Goal: Information Seeking & Learning: Check status

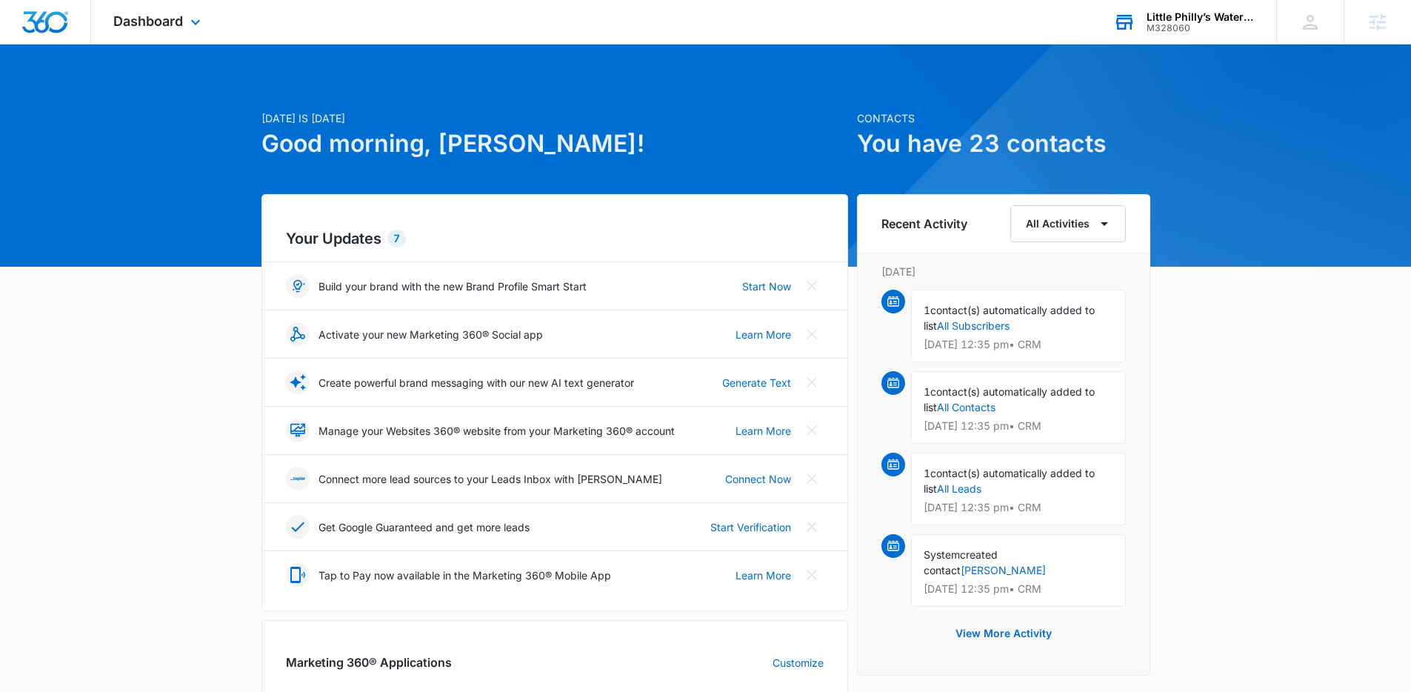
click at [1215, 8] on div "Little Philly’s Water Ice M328060 Your Accounts View All" at bounding box center [1183, 22] width 185 height 44
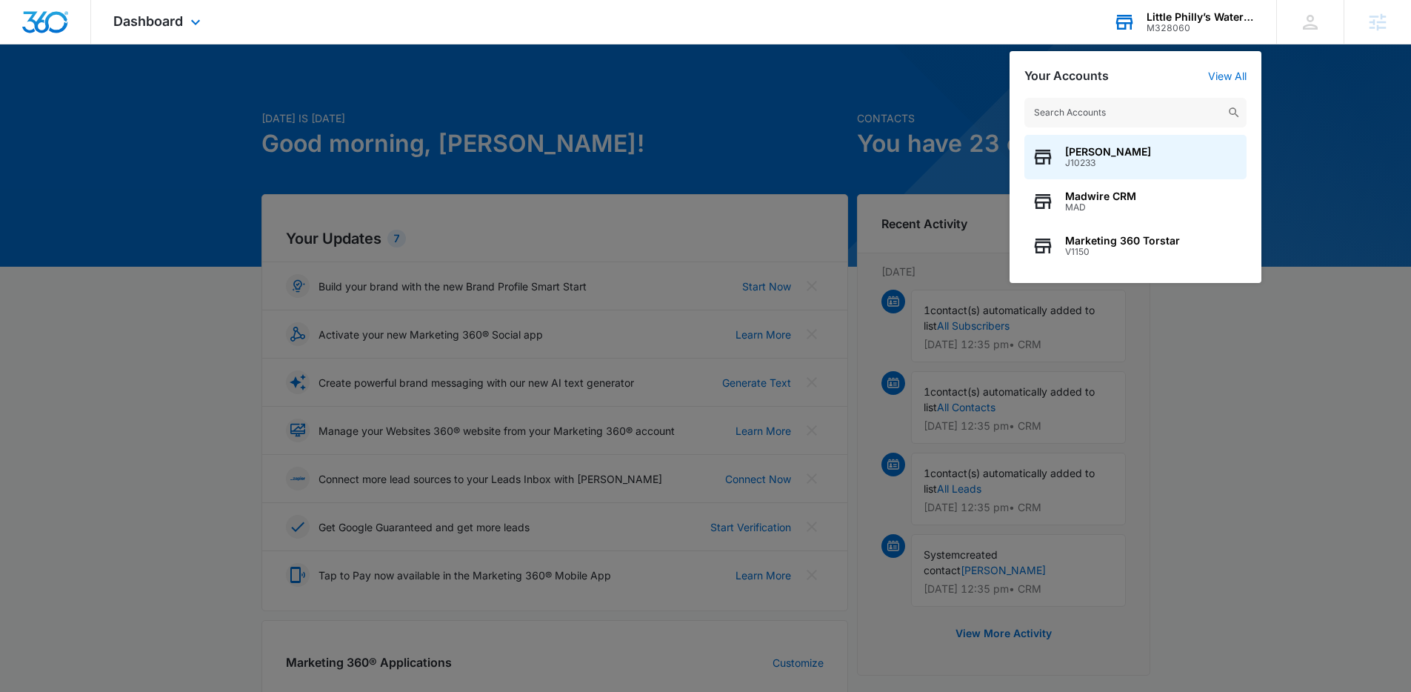
click at [1142, 118] on input "text" at bounding box center [1135, 113] width 222 height 30
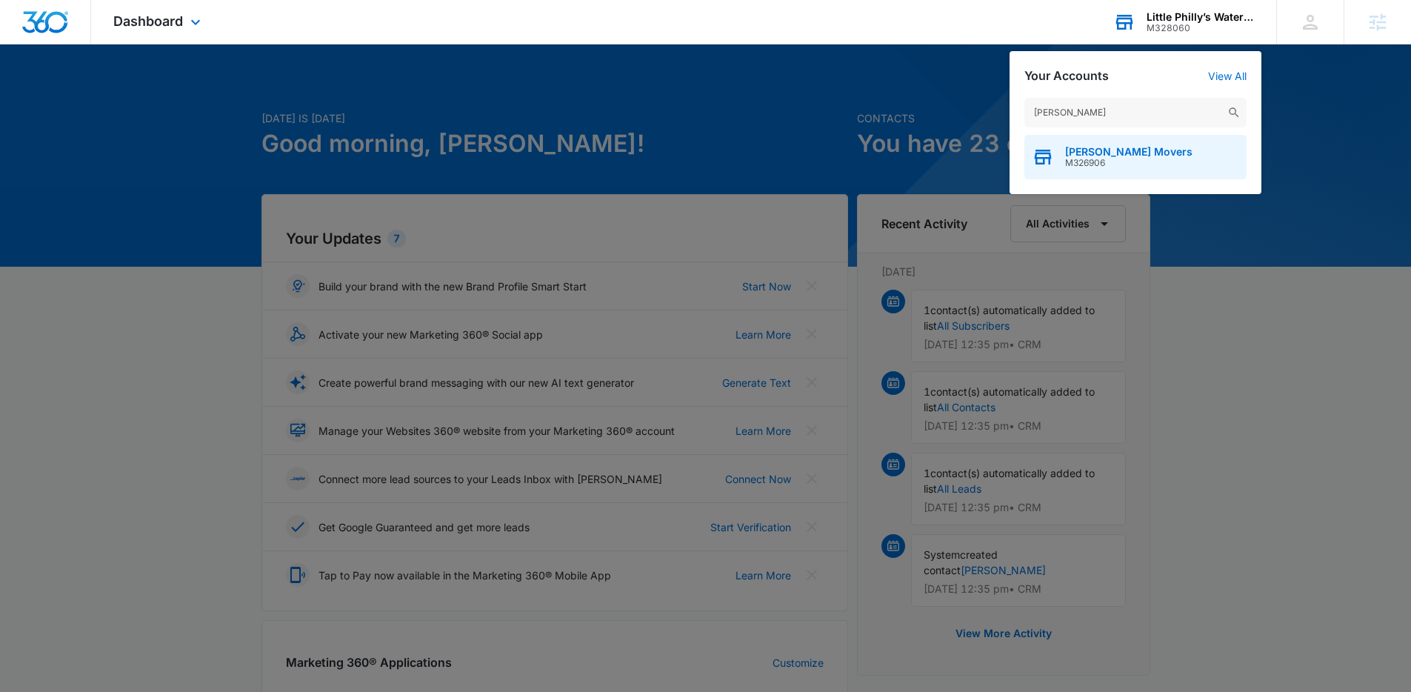
type input "[PERSON_NAME]"
click at [1124, 152] on span "[PERSON_NAME] Movers" at bounding box center [1128, 152] width 127 height 12
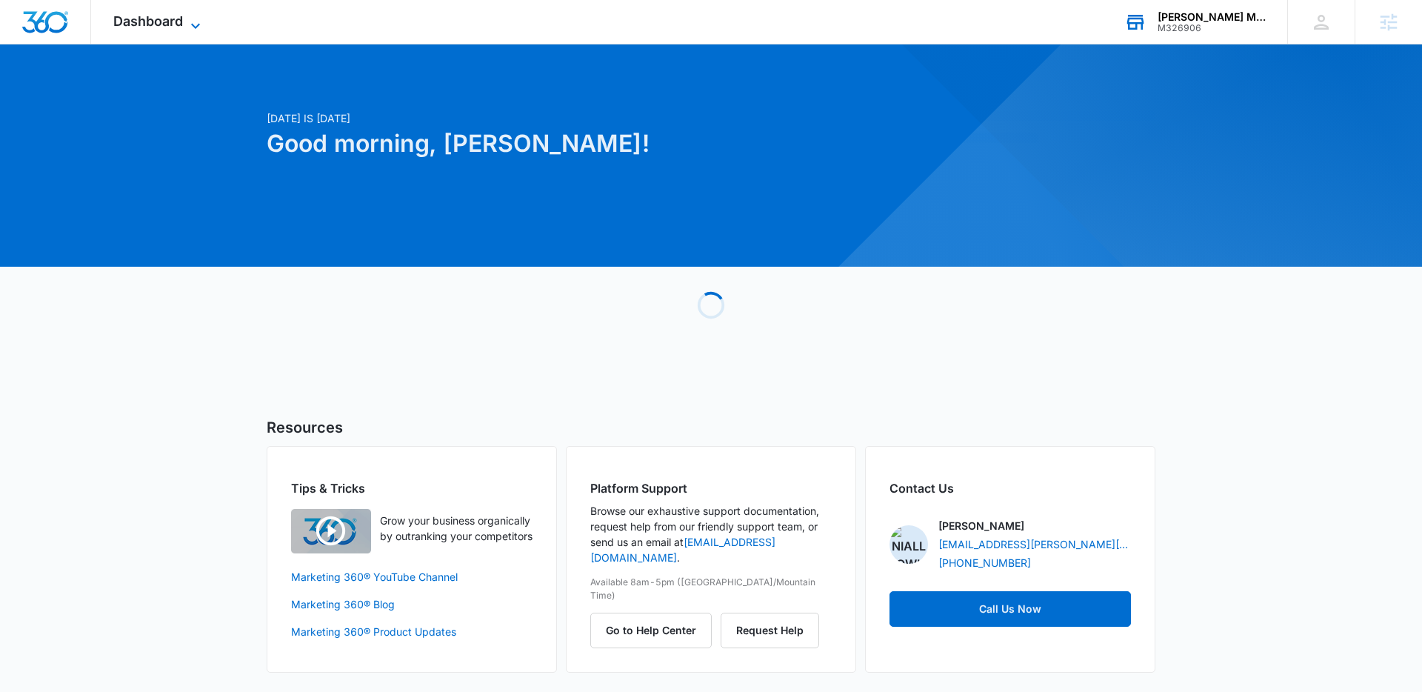
click at [177, 27] on span "Dashboard" at bounding box center [148, 21] width 70 height 16
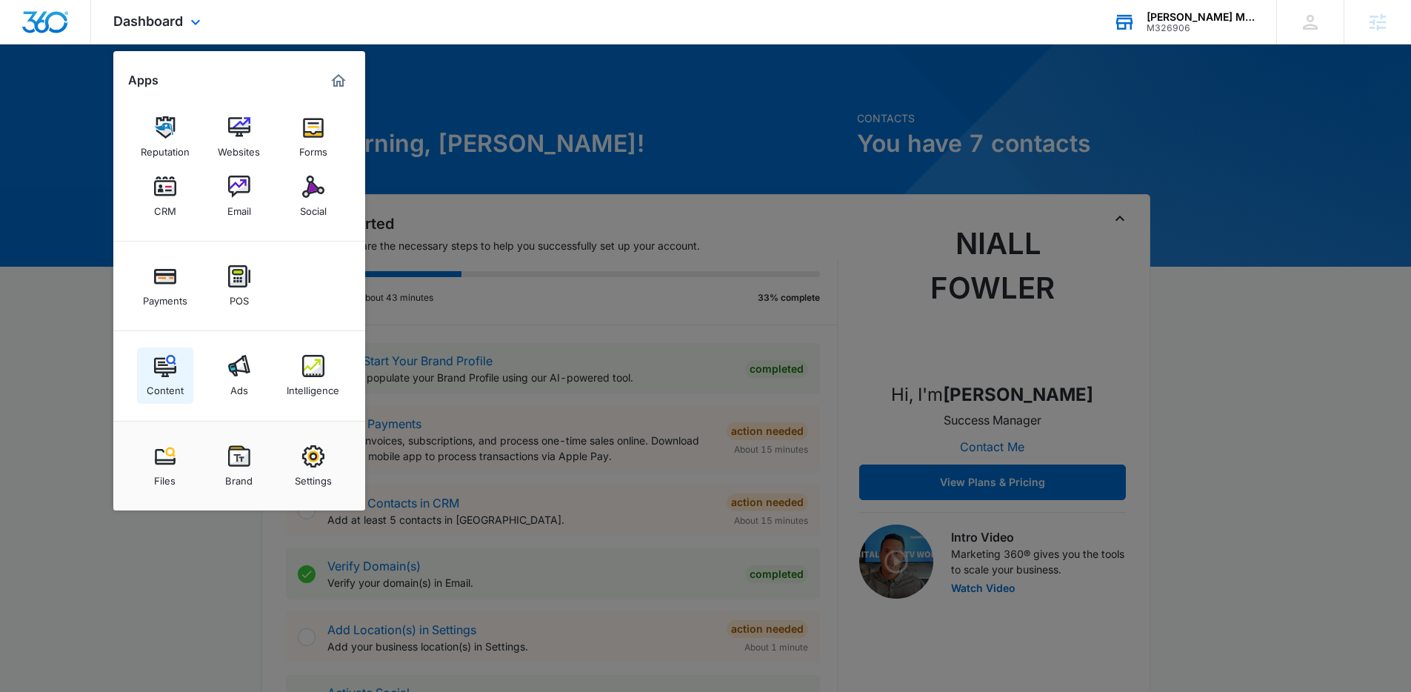
click at [164, 373] on img at bounding box center [165, 366] width 22 height 22
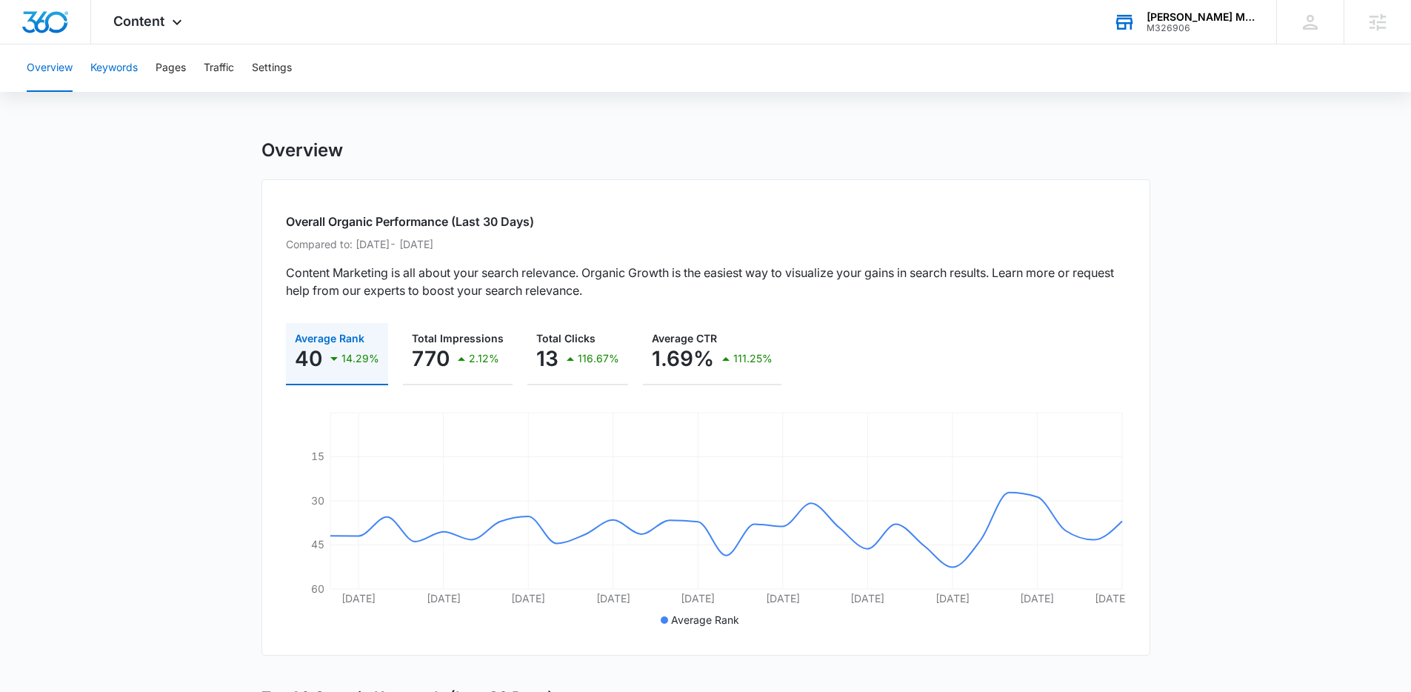
click at [128, 65] on button "Keywords" at bounding box center [113, 67] width 47 height 47
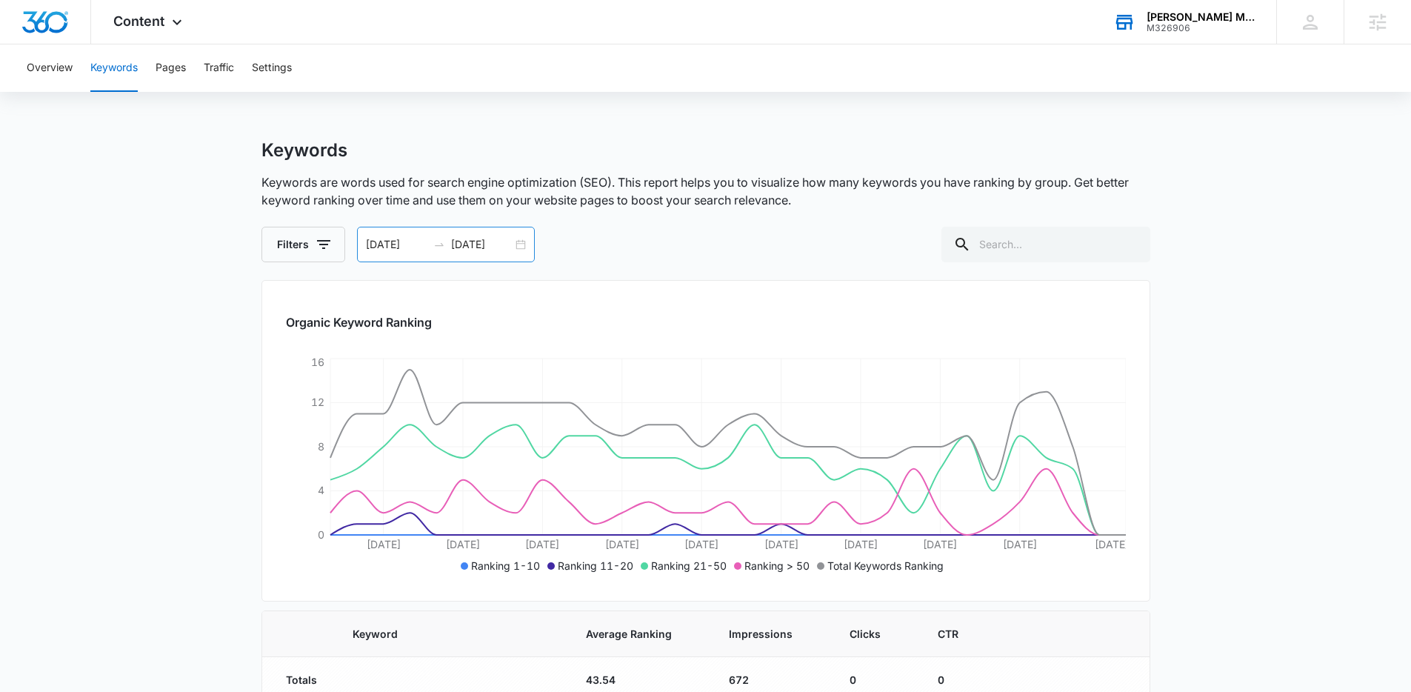
click at [522, 245] on div "[DATE] [DATE]" at bounding box center [446, 245] width 178 height 36
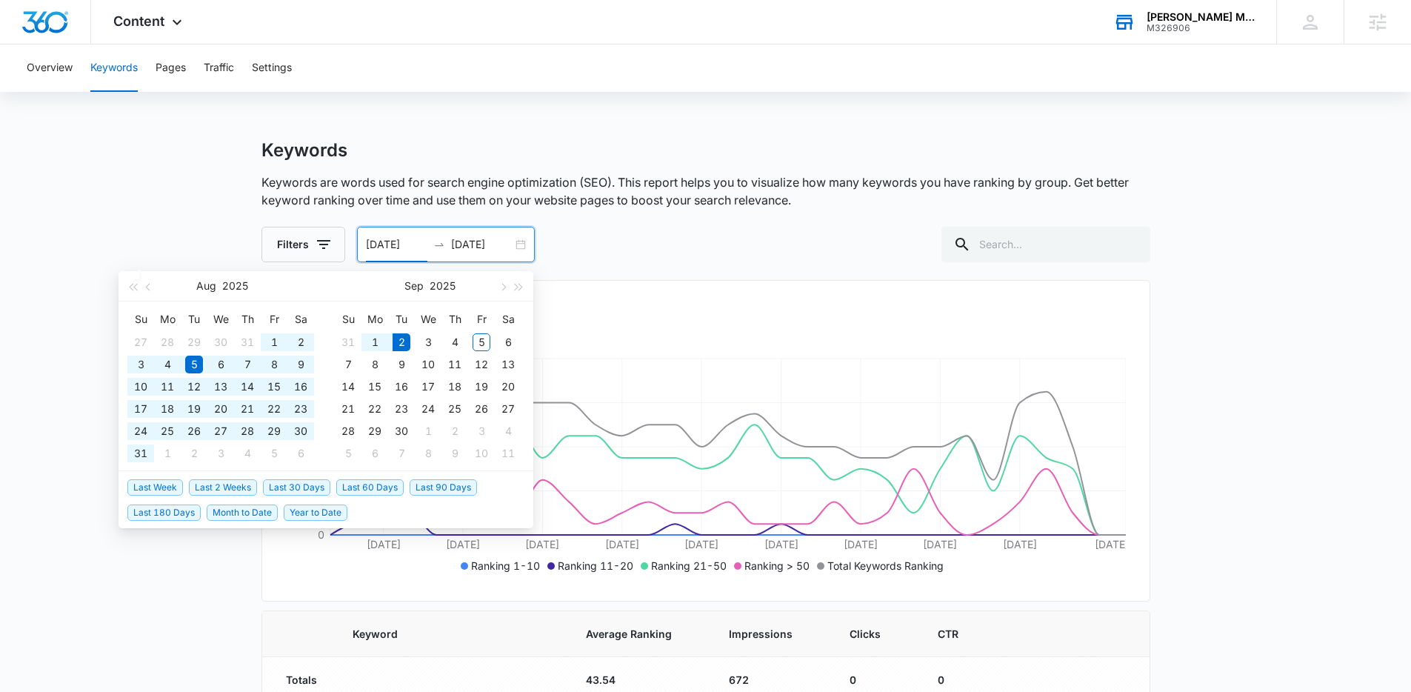
click at [434, 490] on span "Last 90 Days" at bounding box center [443, 487] width 67 height 16
type input "[DATE]"
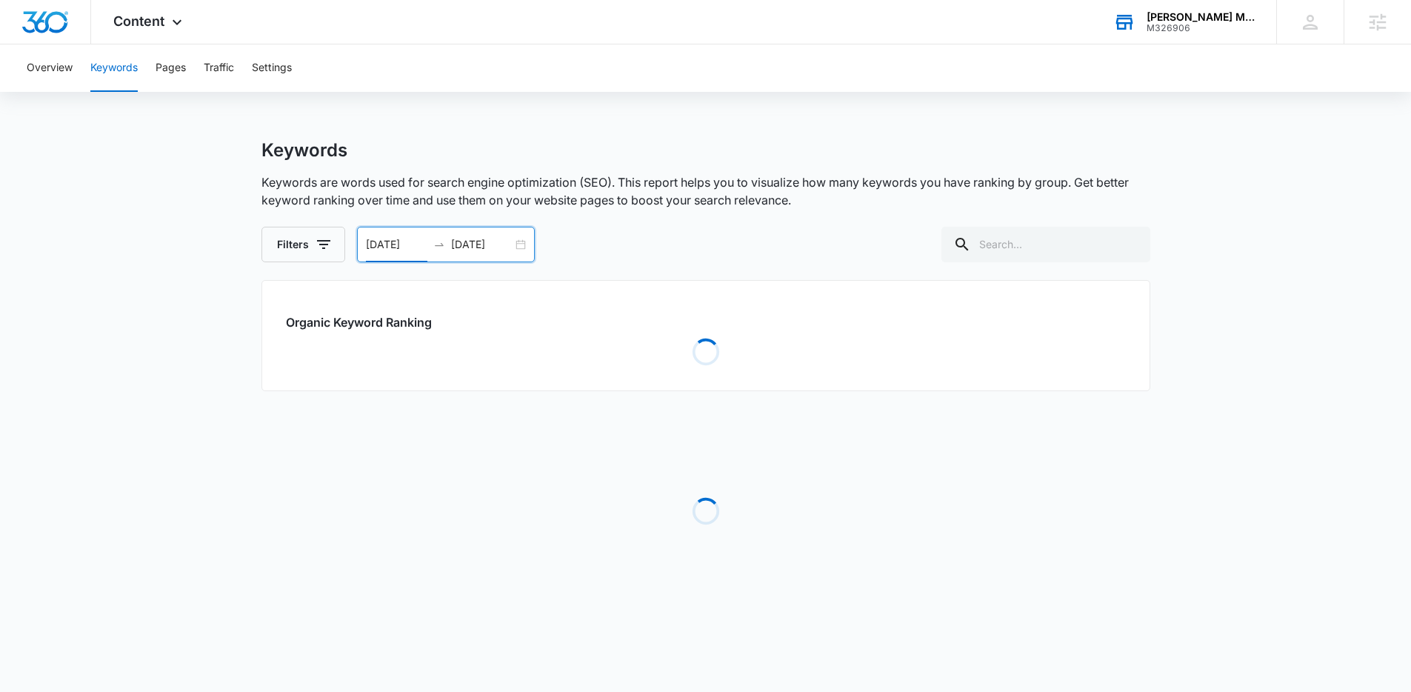
click at [646, 224] on div "Keywords Keywords are words used for search engine optimization (SEO). This rep…" at bounding box center [705, 200] width 889 height 123
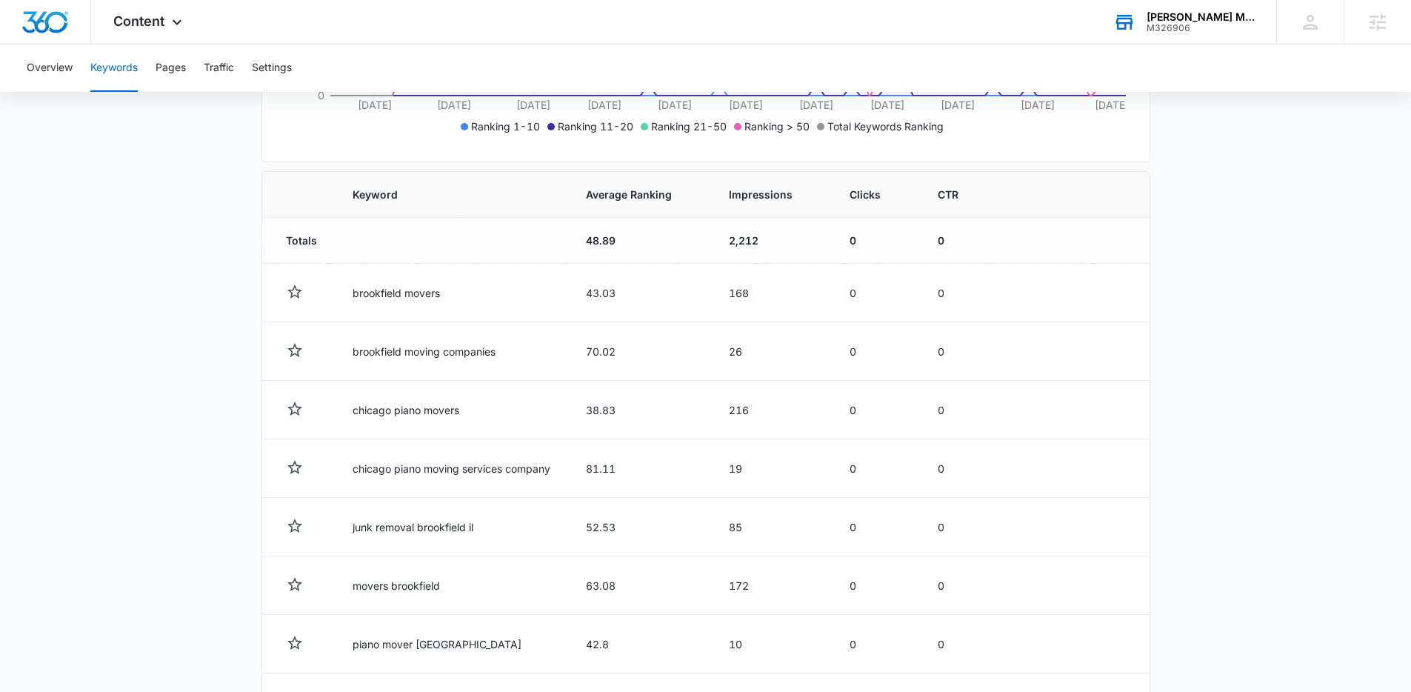
scroll to position [375, 0]
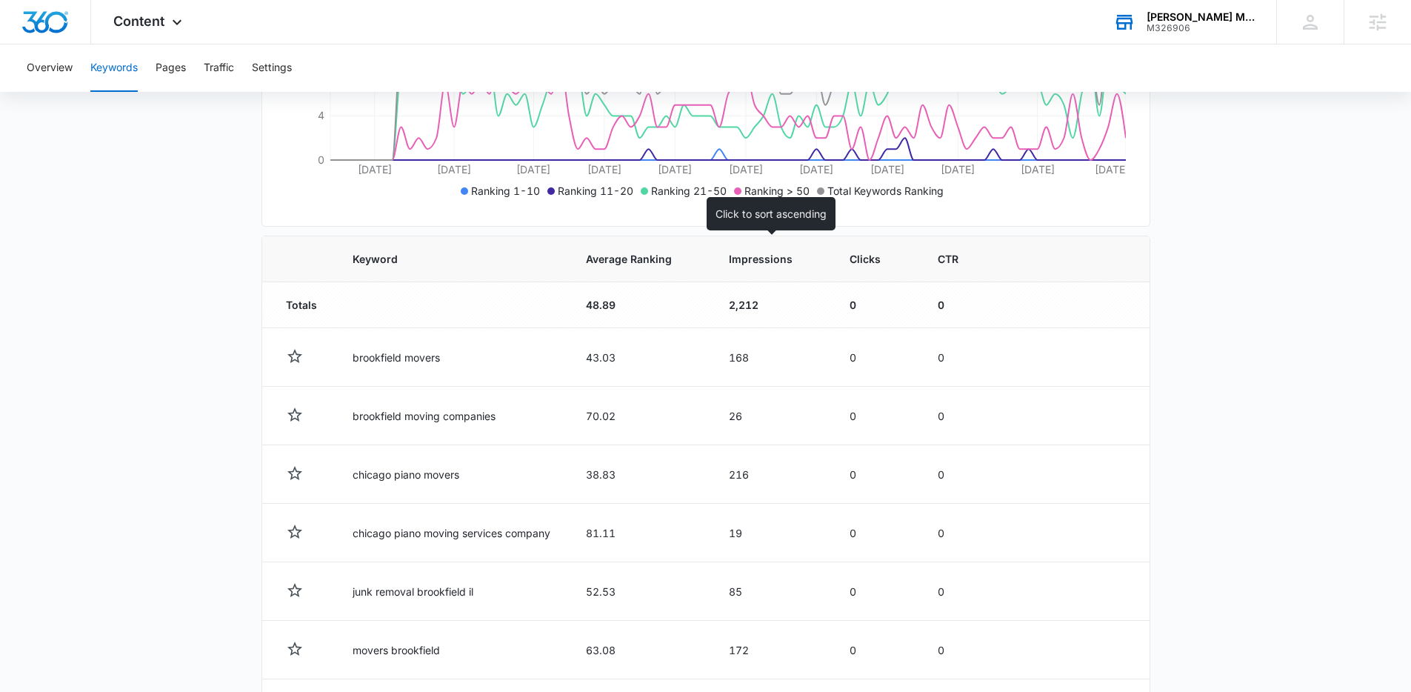
click at [748, 267] on th "Impressions" at bounding box center [771, 259] width 121 height 46
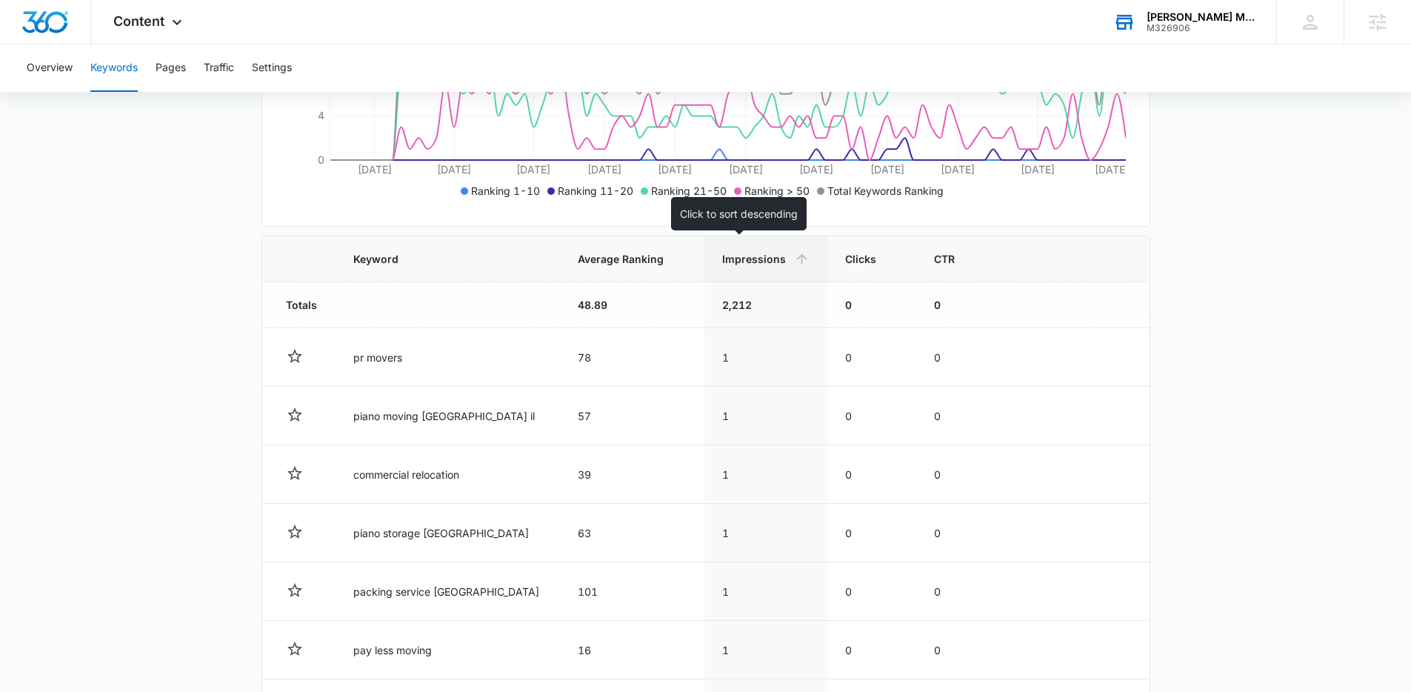
click at [732, 264] on span "Impressions" at bounding box center [754, 259] width 65 height 16
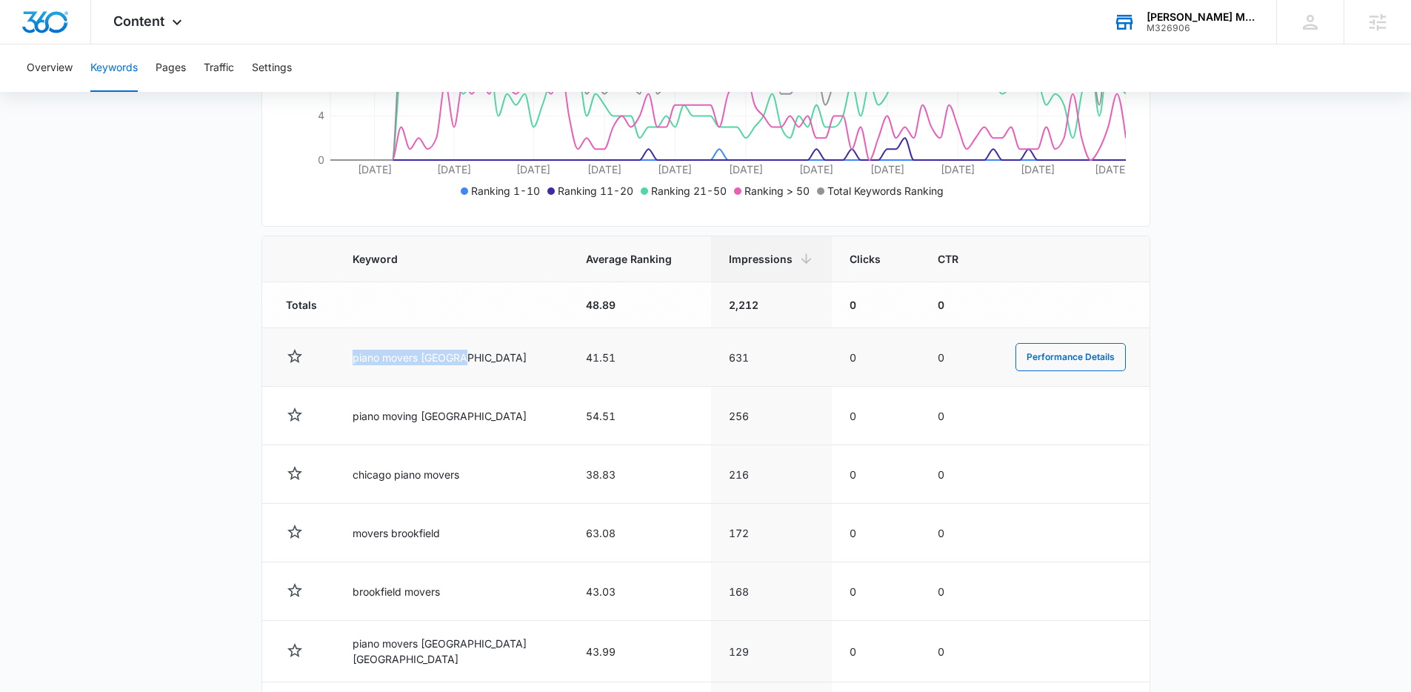
drag, startPoint x: 476, startPoint y: 360, endPoint x: 329, endPoint y: 356, distance: 147.4
click at [329, 356] on tr "piano movers [GEOGRAPHIC_DATA] 41.51 631 0 0 Performance Details" at bounding box center [705, 357] width 887 height 59
click at [367, 355] on td "piano movers [GEOGRAPHIC_DATA]" at bounding box center [451, 357] width 233 height 59
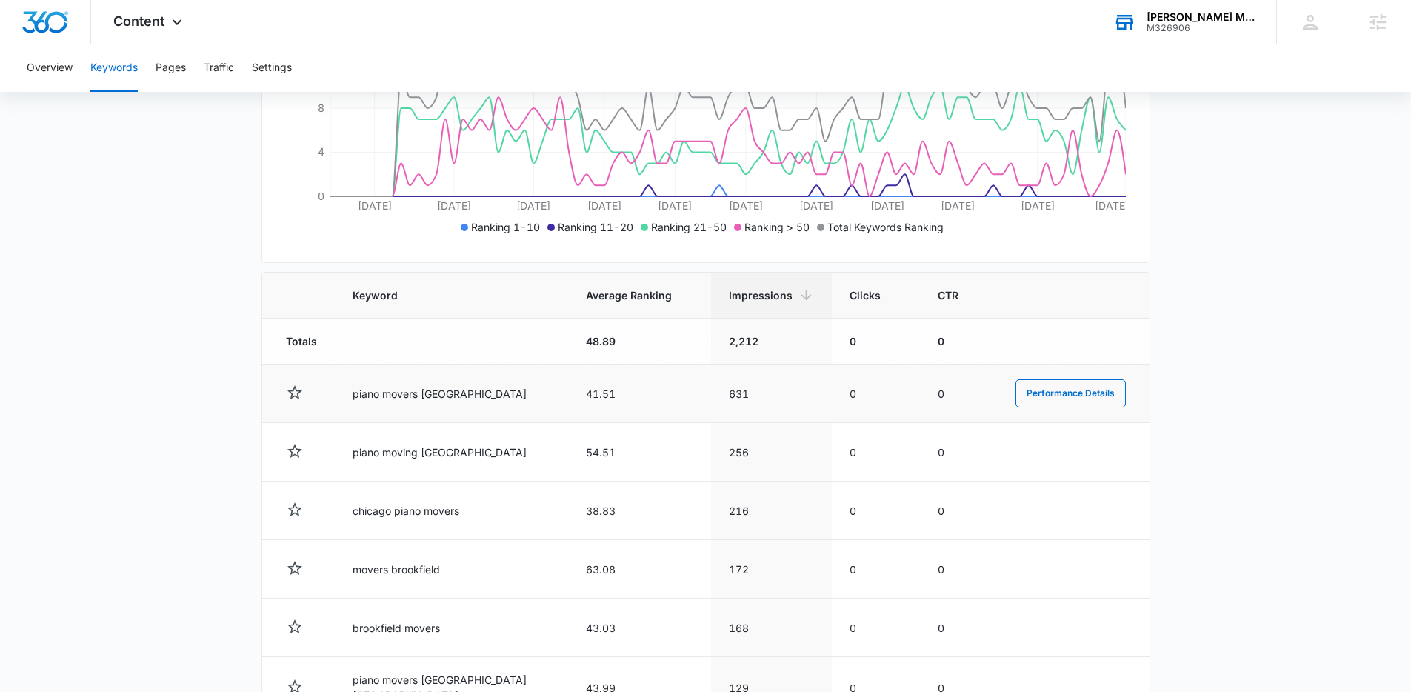
scroll to position [322, 0]
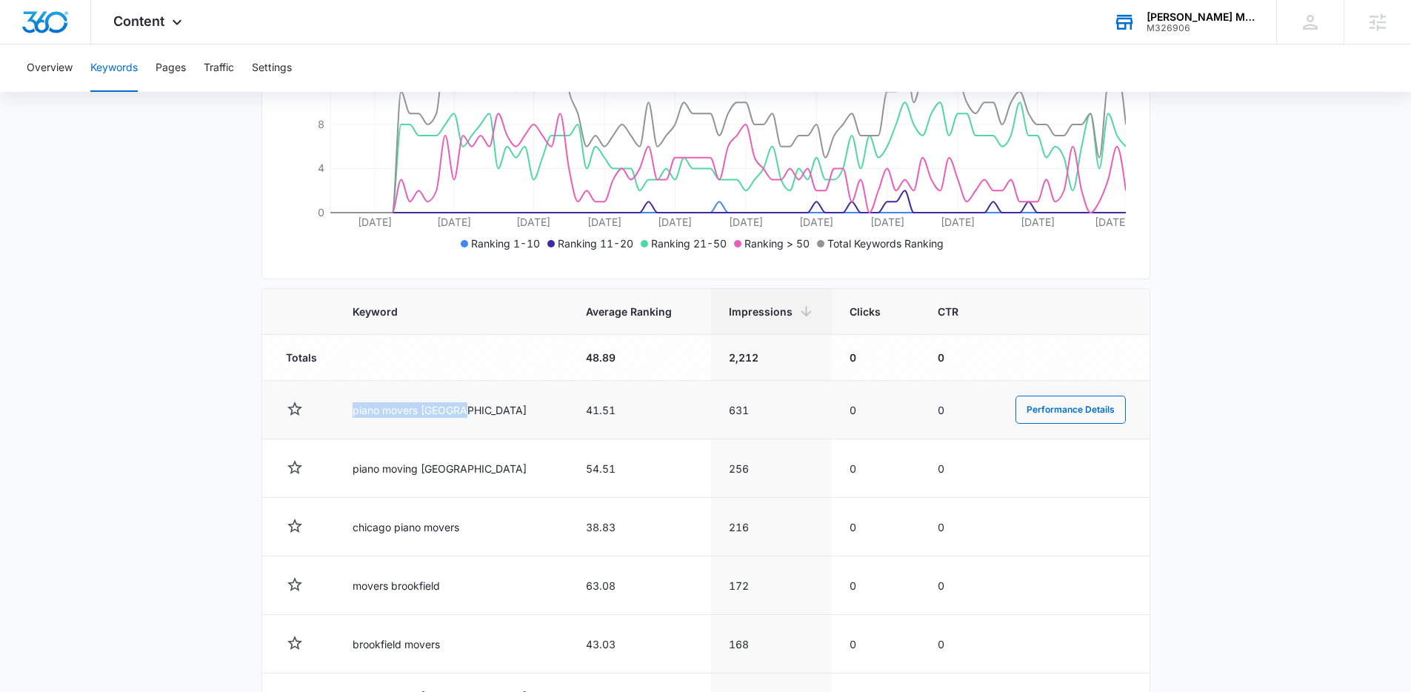
drag, startPoint x: 505, startPoint y: 421, endPoint x: 340, endPoint y: 410, distance: 165.6
click at [340, 410] on td "piano movers [GEOGRAPHIC_DATA]" at bounding box center [451, 410] width 233 height 59
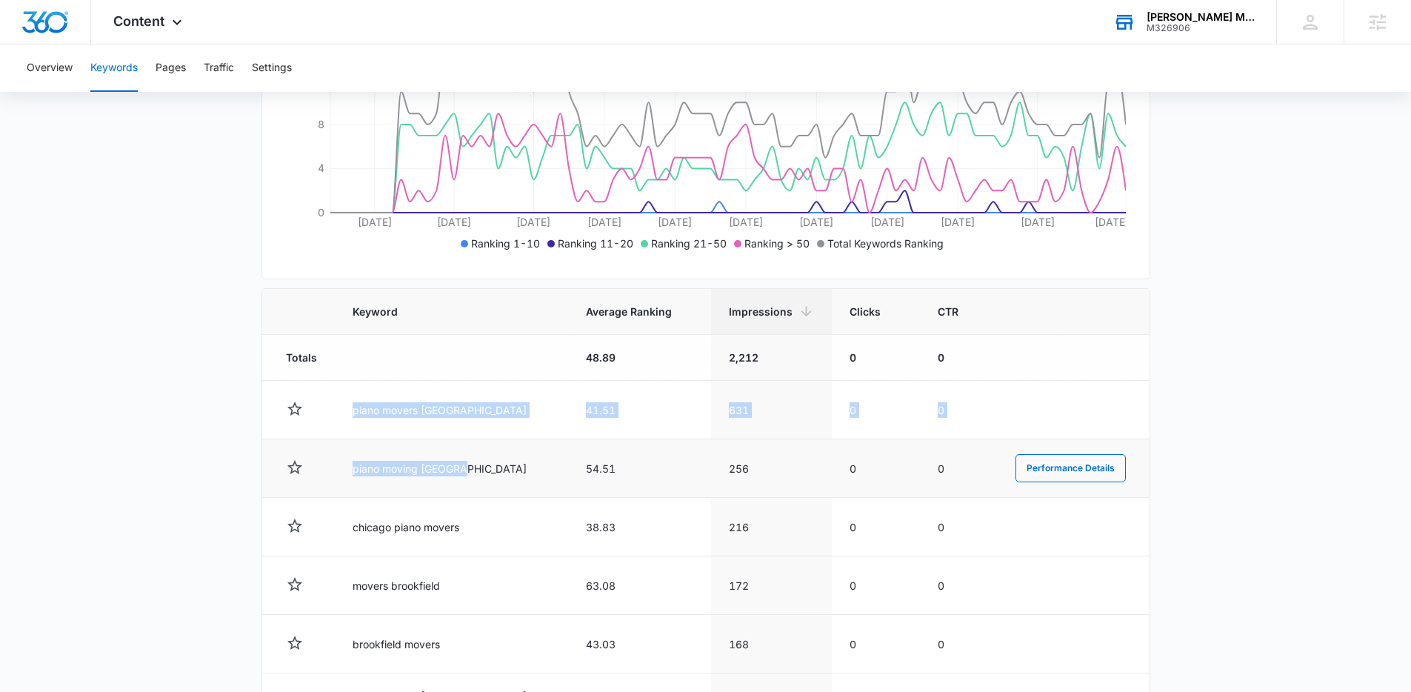
drag, startPoint x: 340, startPoint y: 410, endPoint x: 487, endPoint y: 494, distance: 169.8
click at [487, 494] on tbody "Totals 48.89 2,212 0 0 piano movers [GEOGRAPHIC_DATA] 41.51 631 0 0 Performance…" at bounding box center [705, 653] width 887 height 637
click at [487, 494] on td "piano moving [GEOGRAPHIC_DATA]" at bounding box center [451, 468] width 233 height 59
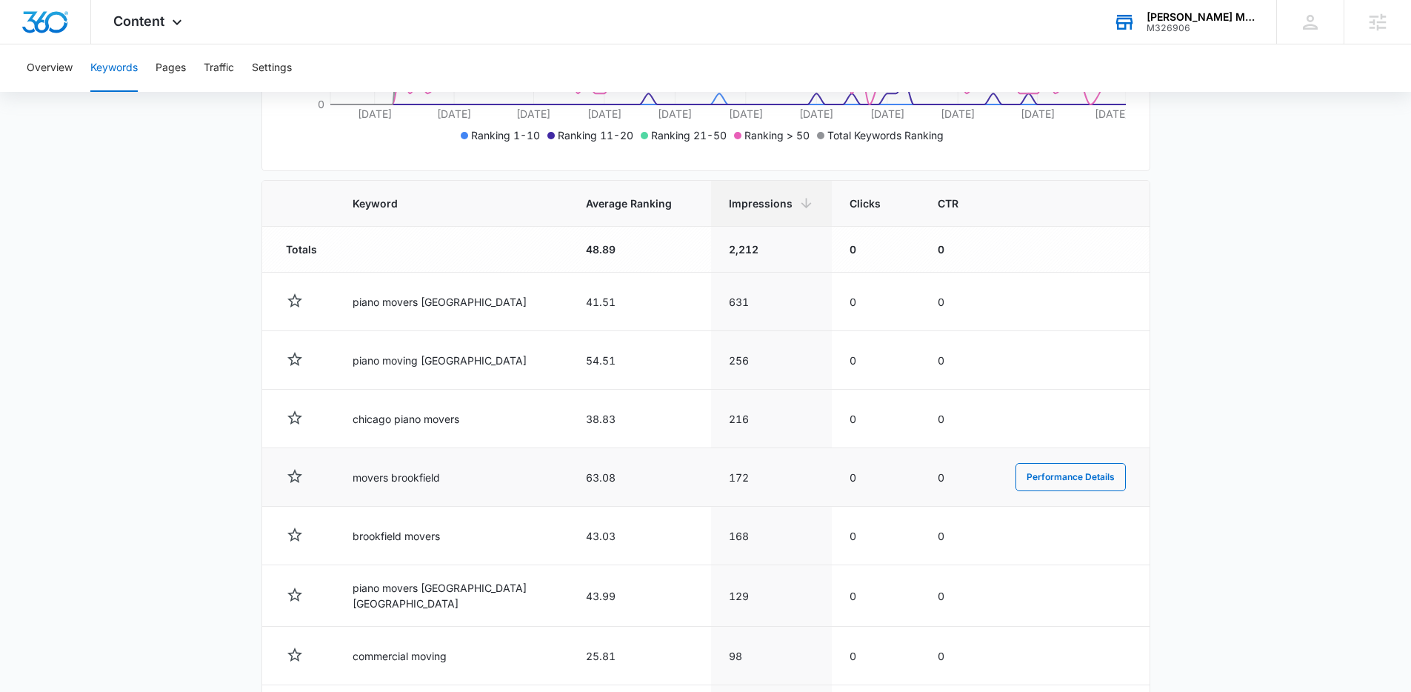
scroll to position [430, 0]
click at [150, 244] on main "Keywords Keywords are words used for search engine optimization (SEO). This rep…" at bounding box center [705, 328] width 1411 height 1236
click at [153, 245] on main "Keywords Keywords are words used for search engine optimization (SEO). This rep…" at bounding box center [705, 328] width 1411 height 1236
click at [152, 242] on main "Keywords Keywords are words used for search engine optimization (SEO). This rep…" at bounding box center [705, 328] width 1411 height 1236
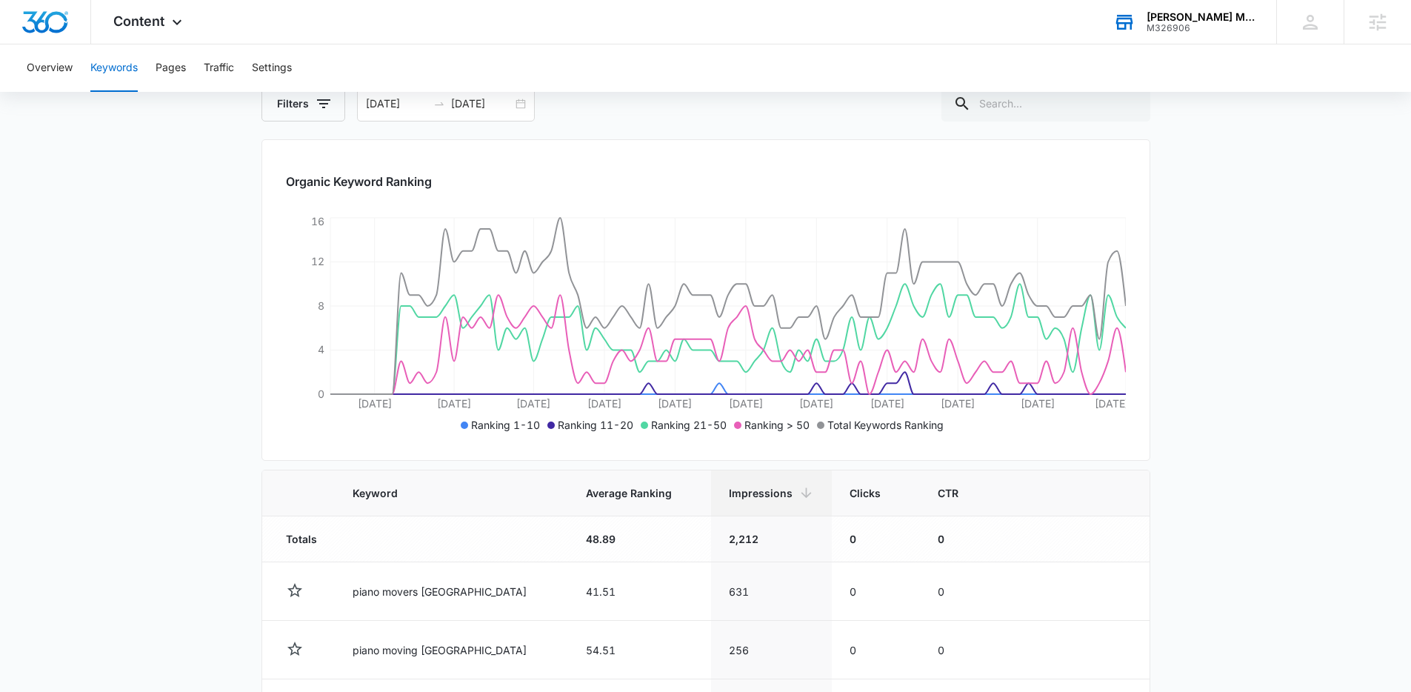
scroll to position [0, 0]
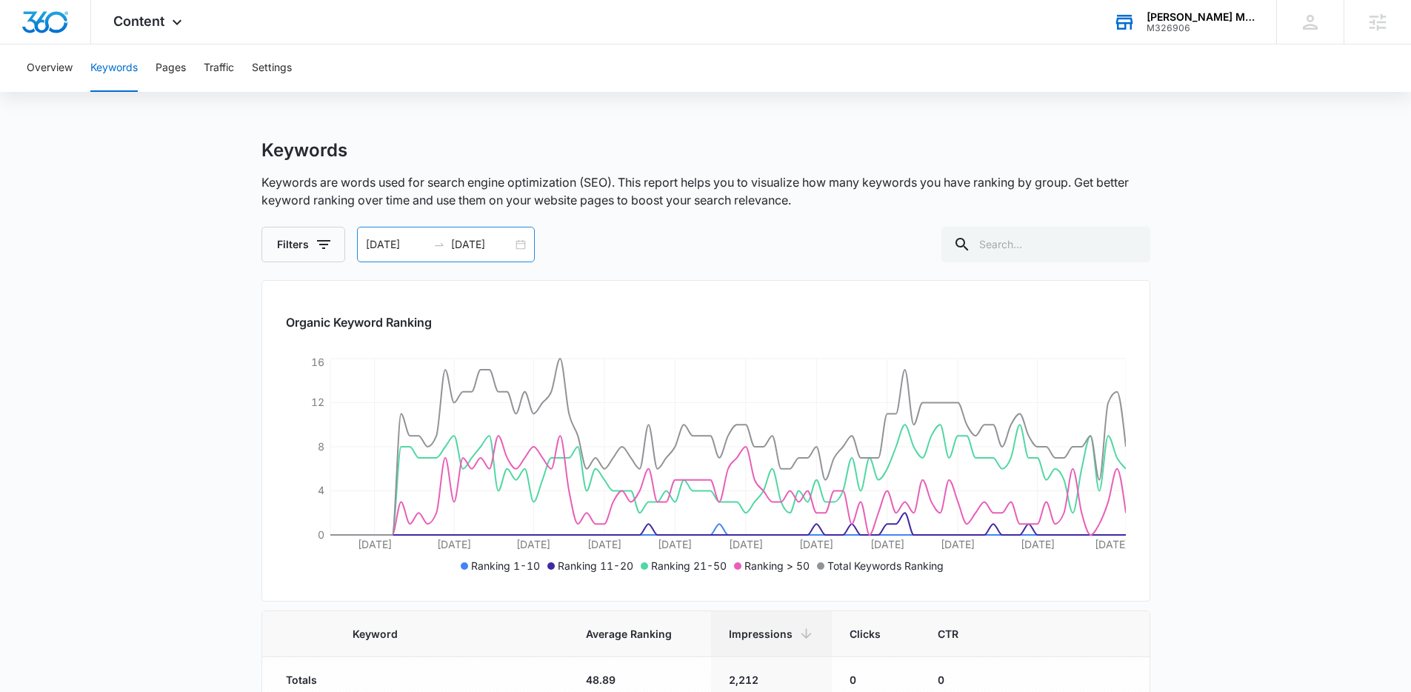
click at [524, 244] on div "[DATE] [DATE]" at bounding box center [446, 245] width 178 height 36
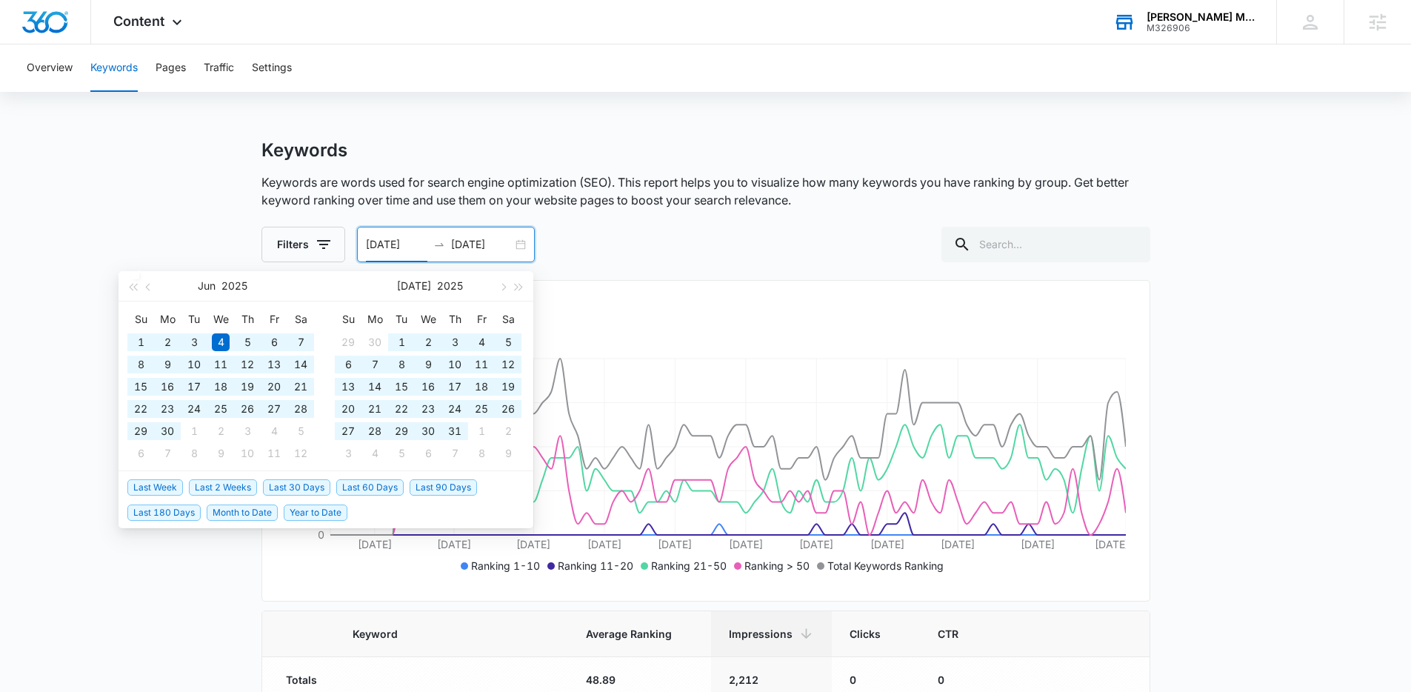
click at [187, 510] on span "Last 180 Days" at bounding box center [163, 512] width 73 height 16
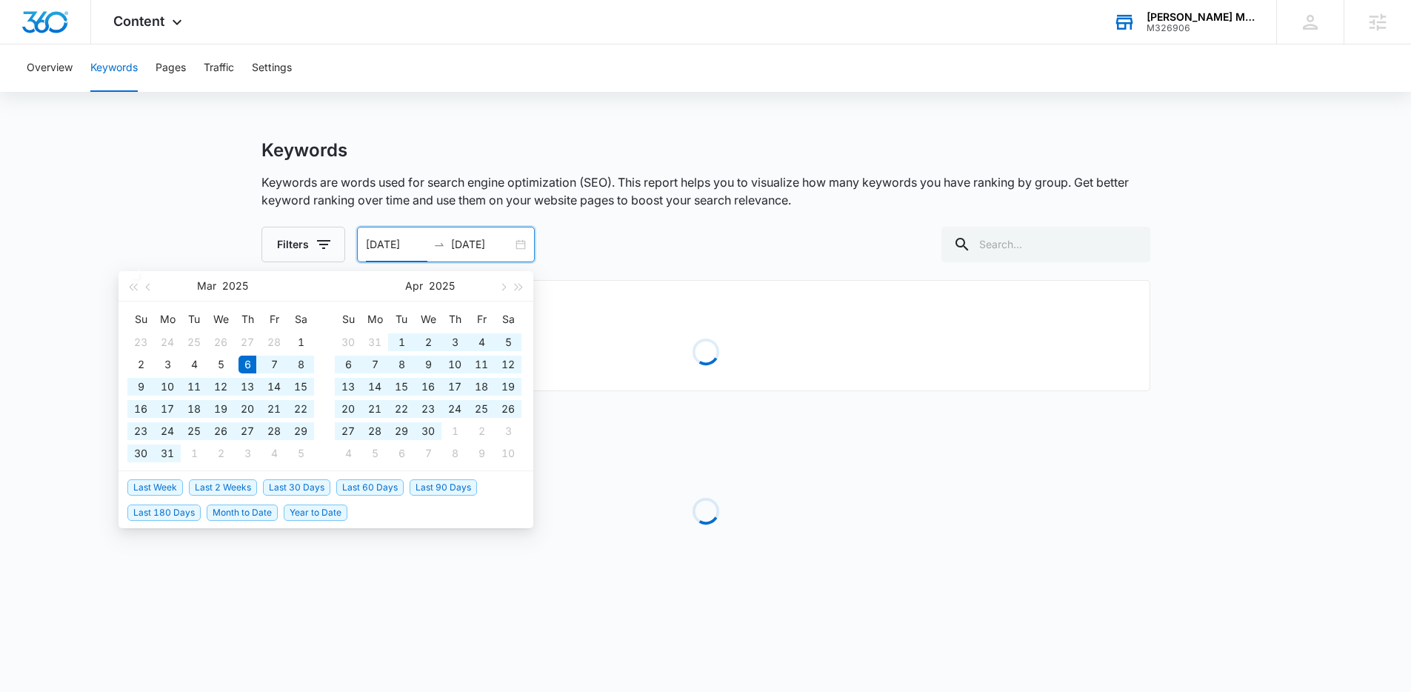
type input "[DATE]"
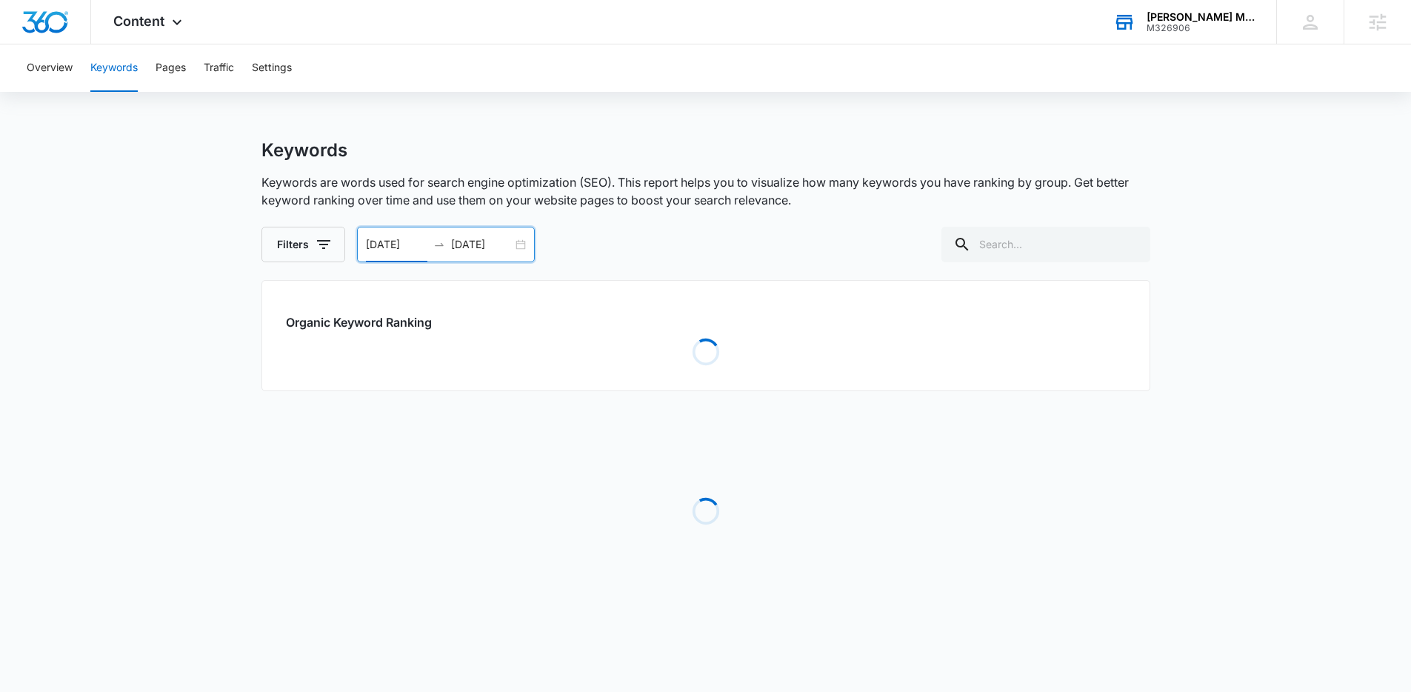
click at [133, 455] on main "Keywords Keywords are words used for search engine optimization (SEO). This rep…" at bounding box center [705, 389] width 1411 height 501
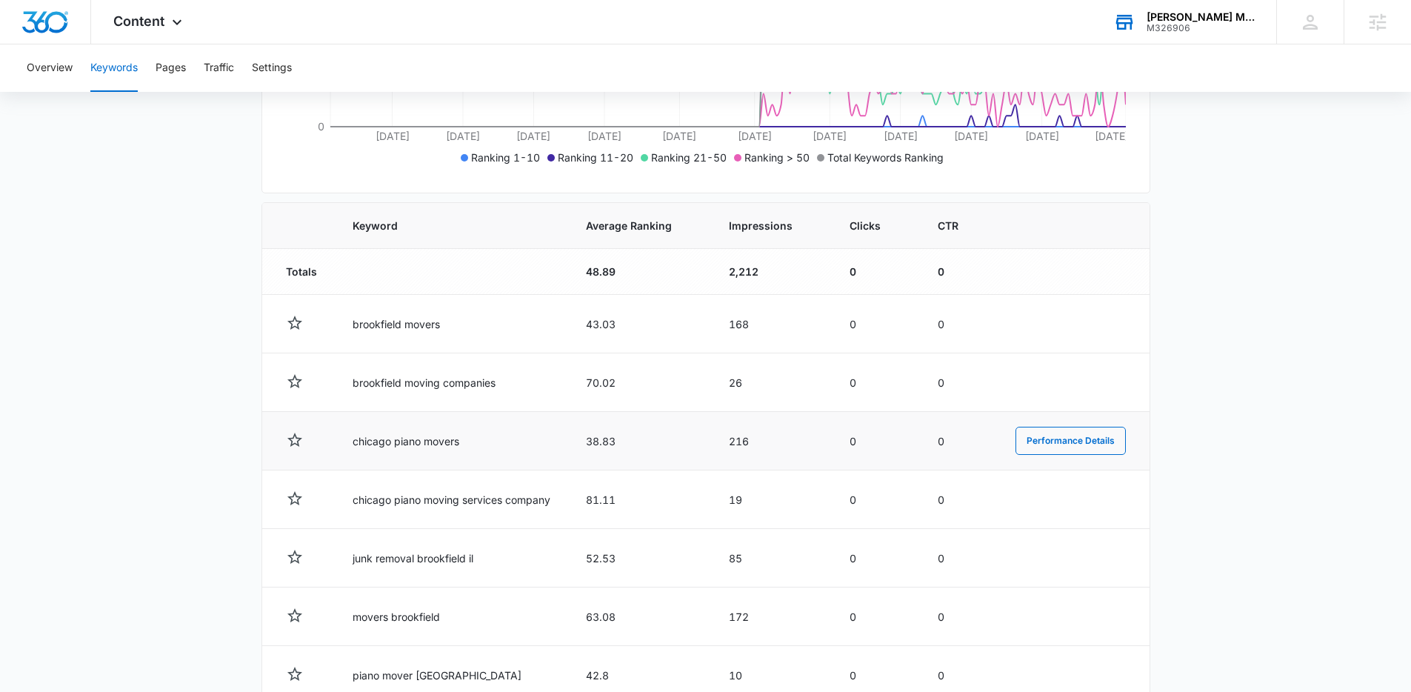
scroll to position [359, 0]
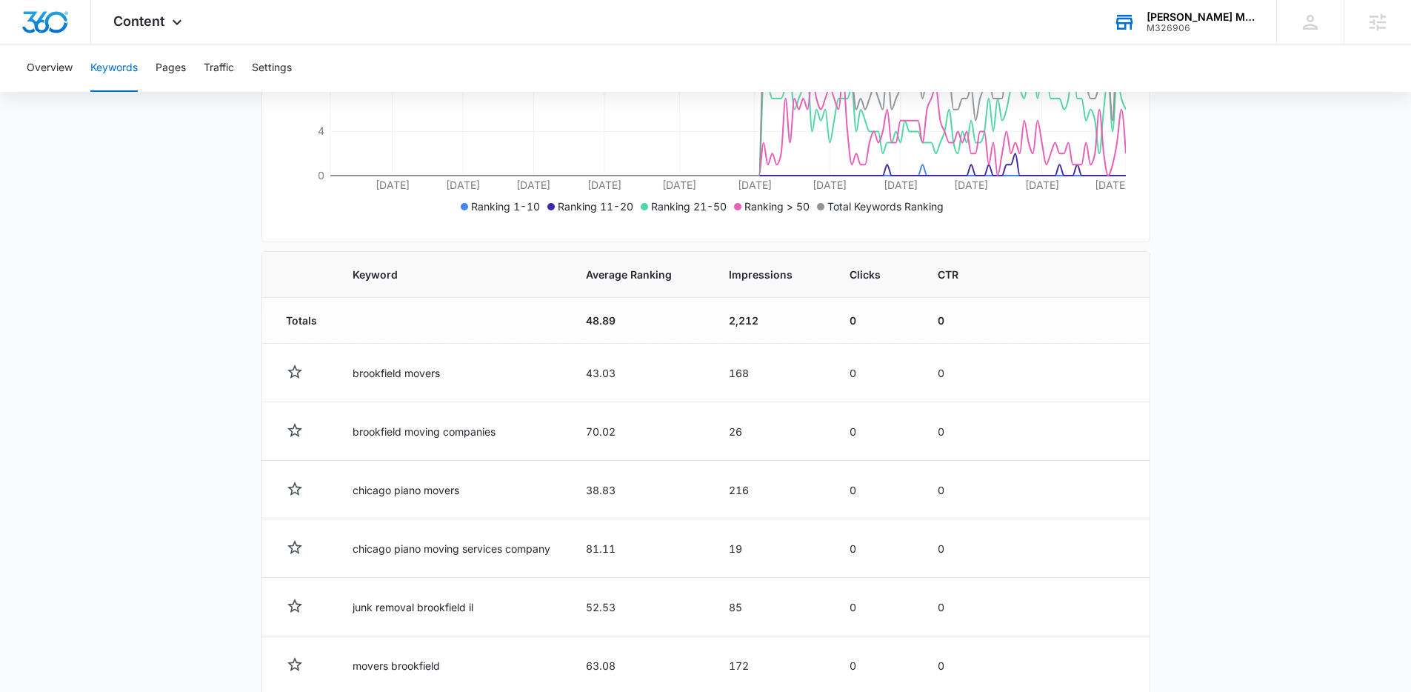
click at [1263, 28] on div "[PERSON_NAME] Movers M326906 Your Accounts View All" at bounding box center [1183, 22] width 185 height 44
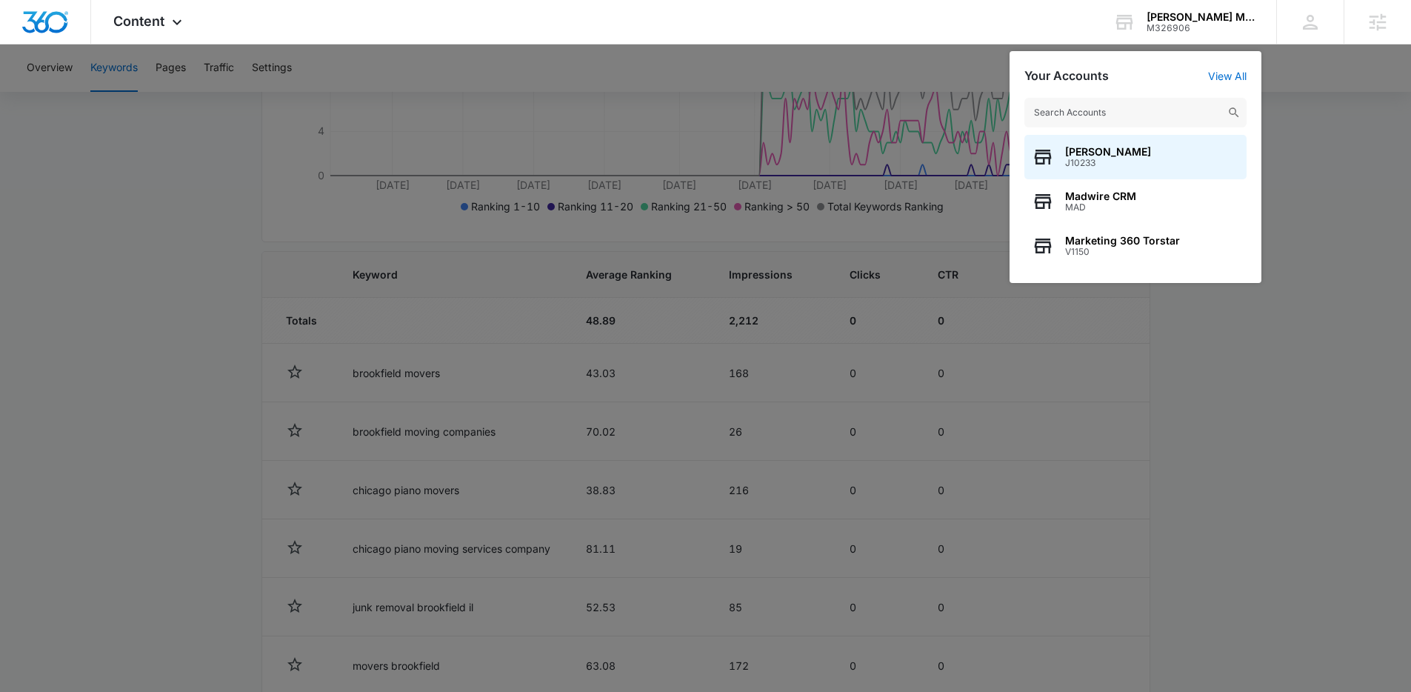
click at [1142, 111] on input "text" at bounding box center [1135, 113] width 222 height 30
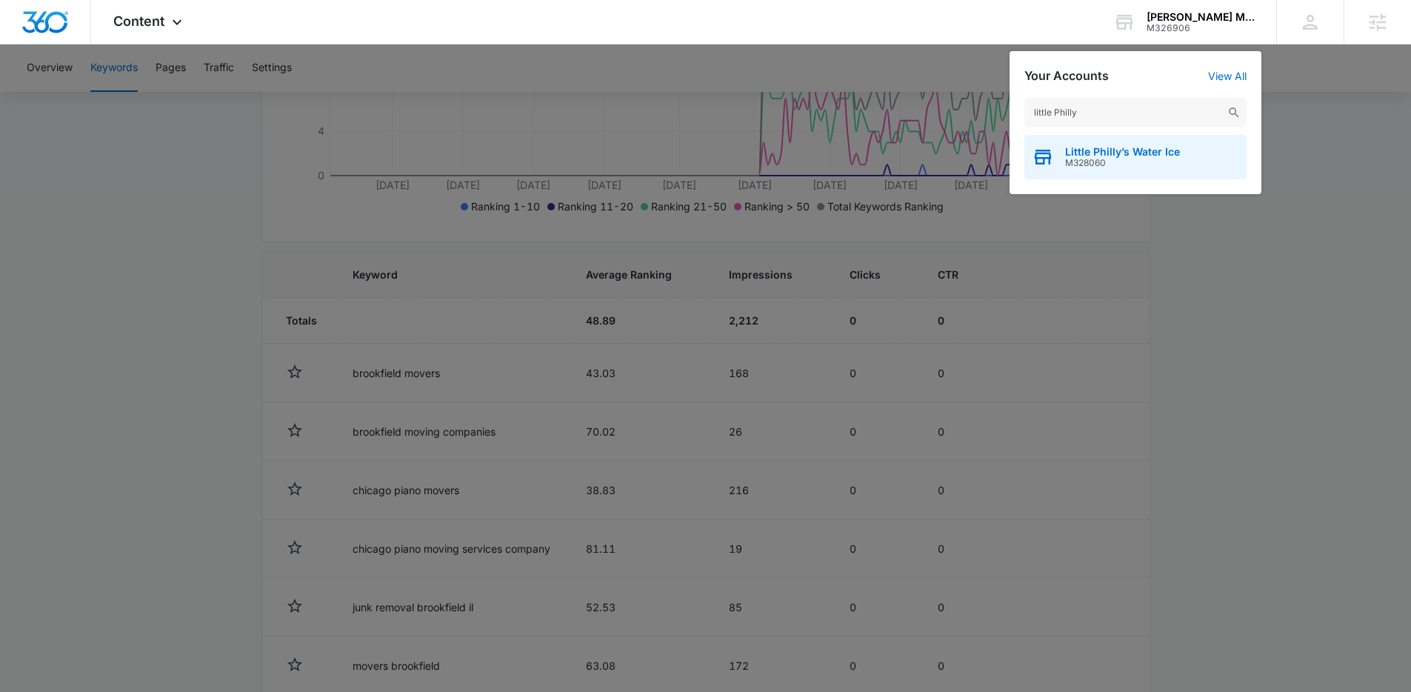
type input "little Philly"
click at [1093, 154] on span "Little Philly’s Water Ice" at bounding box center [1122, 152] width 115 height 12
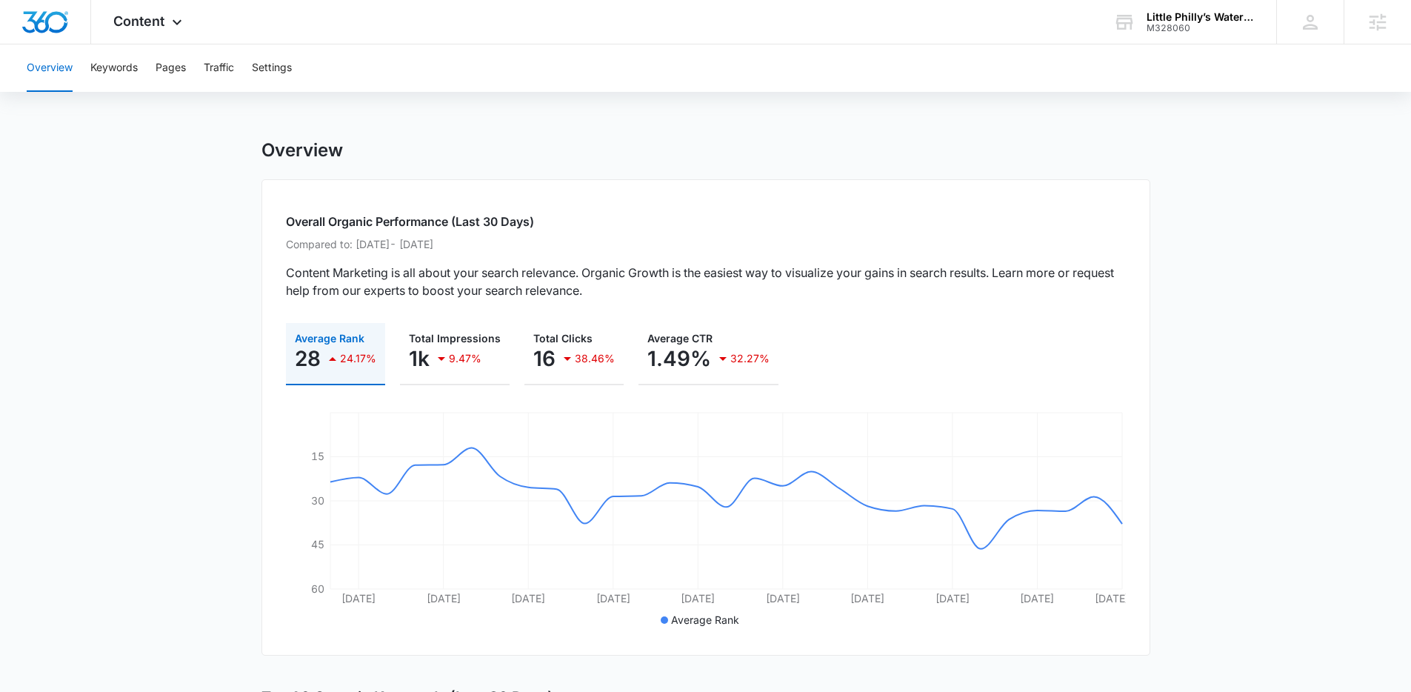
click at [190, 75] on div "Overview Keywords Pages Traffic Settings" at bounding box center [705, 67] width 1375 height 47
click at [158, 23] on span "Content" at bounding box center [138, 21] width 51 height 16
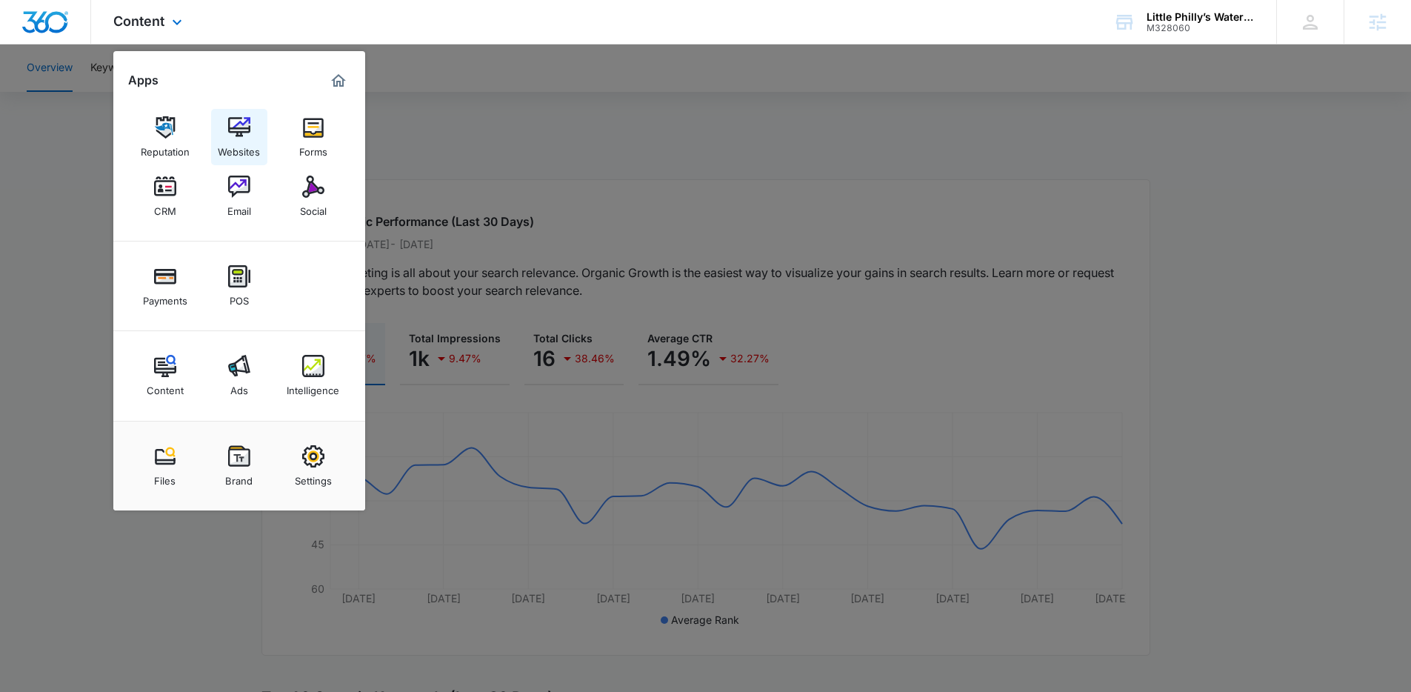
click at [247, 135] on img at bounding box center [239, 127] width 22 height 22
